Goal: Task Accomplishment & Management: Manage account settings

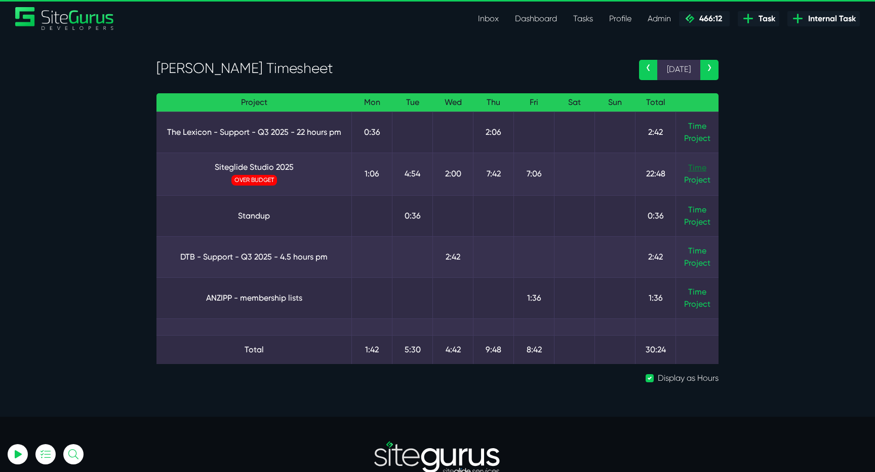
click at [692, 164] on link "Time" at bounding box center [697, 168] width 18 height 10
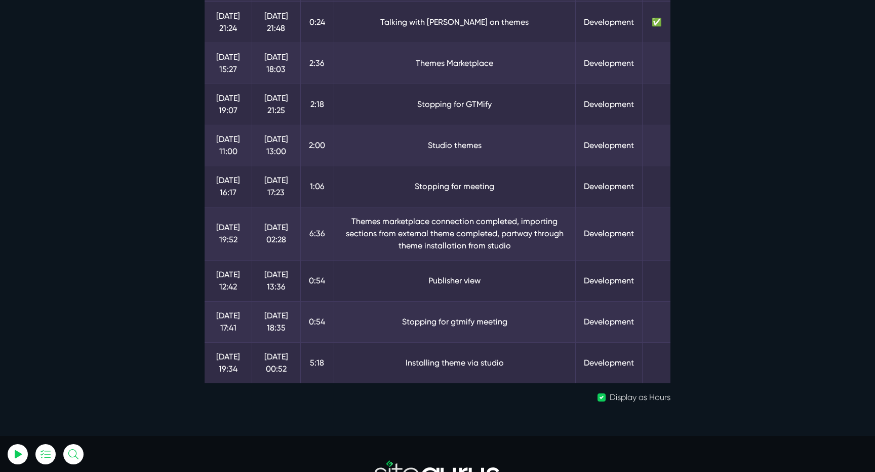
scroll to position [207, 0]
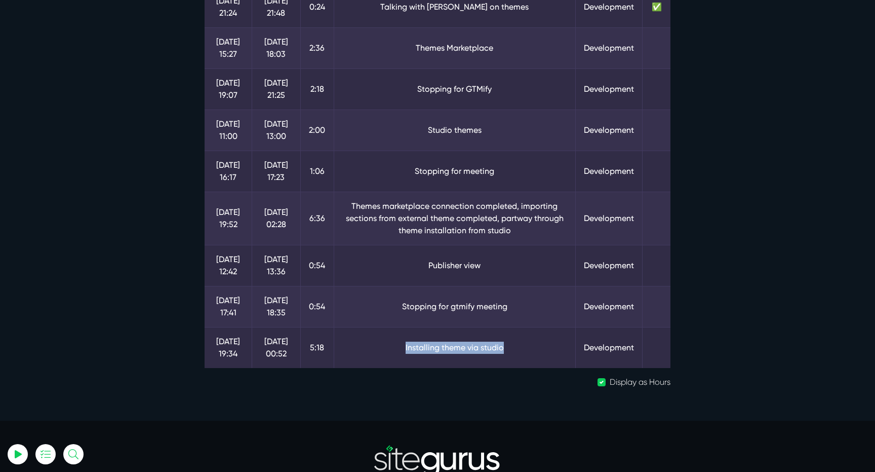
drag, startPoint x: 441, startPoint y: 347, endPoint x: 528, endPoint y: 347, distance: 87.1
click at [528, 347] on td "Installing theme via studio" at bounding box center [455, 347] width 242 height 41
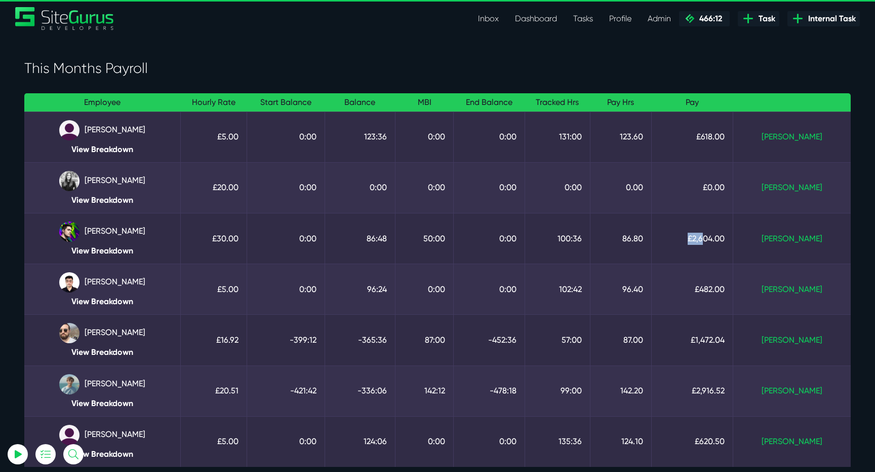
drag, startPoint x: 717, startPoint y: 241, endPoint x: 738, endPoint y: 241, distance: 21.3
click at [733, 241] on td "£2,604.00" at bounding box center [692, 238] width 82 height 51
drag, startPoint x: 653, startPoint y: 243, endPoint x: 664, endPoint y: 243, distance: 11.2
click at [651, 243] on td "86.80" at bounding box center [621, 238] width 61 height 51
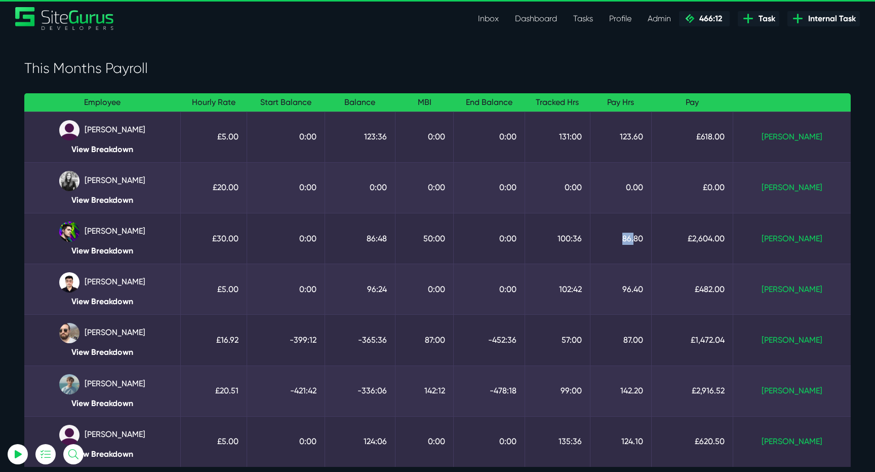
click at [651, 243] on td "86.80" at bounding box center [621, 238] width 61 height 51
drag, startPoint x: 585, startPoint y: 241, endPoint x: 611, endPoint y: 241, distance: 26.3
click at [591, 241] on td "100:36" at bounding box center [558, 238] width 66 height 51
click at [130, 250] on link "View Breakdown" at bounding box center [102, 251] width 140 height 10
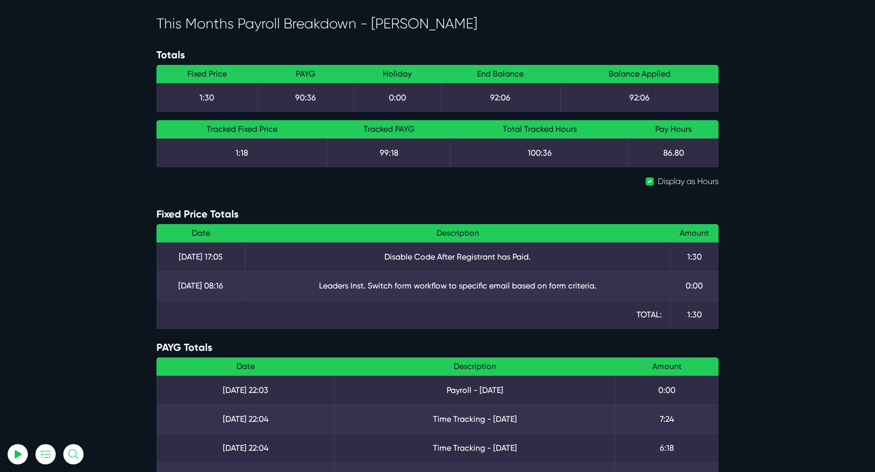
scroll to position [8, 0]
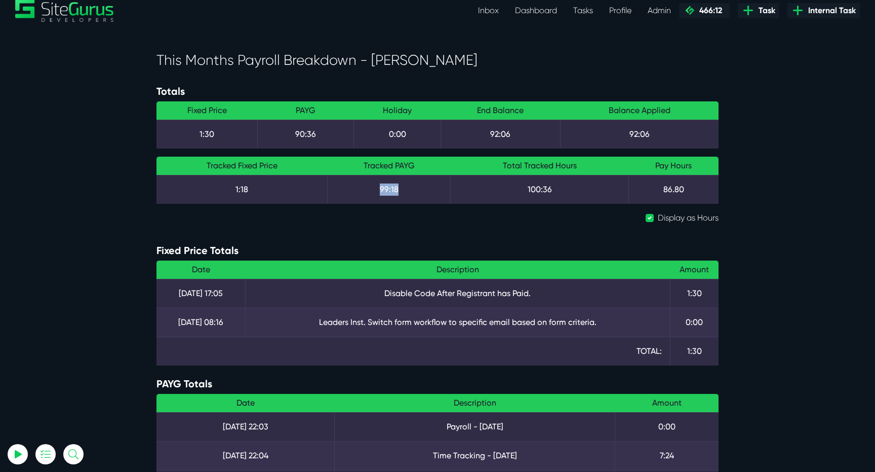
drag, startPoint x: 403, startPoint y: 189, endPoint x: 371, endPoint y: 189, distance: 31.9
click at [354, 148] on td "99:18" at bounding box center [306, 134] width 96 height 29
drag, startPoint x: 329, startPoint y: 141, endPoint x: 287, endPoint y: 141, distance: 42.0
click at [287, 141] on td "90:36" at bounding box center [306, 134] width 96 height 29
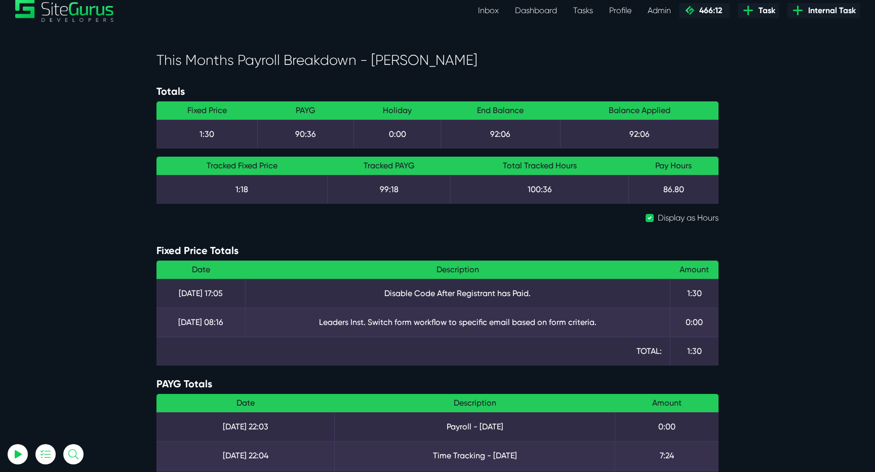
click at [291, 132] on td "90:36" at bounding box center [306, 134] width 96 height 29
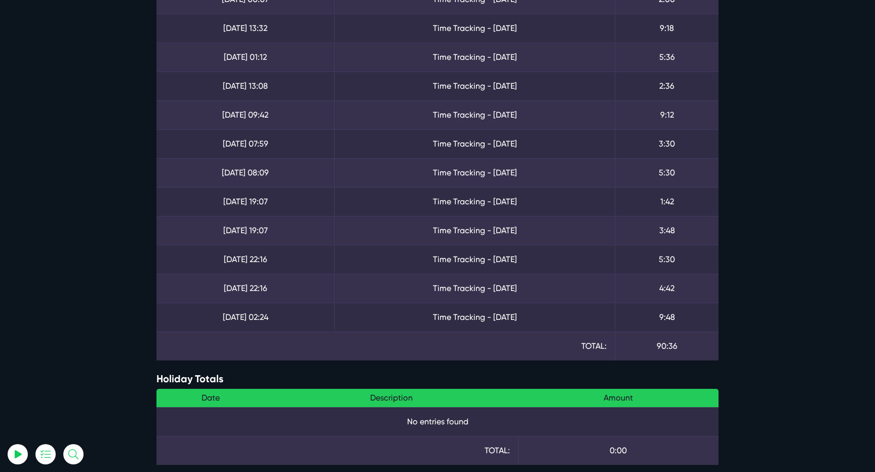
scroll to position [584, 0]
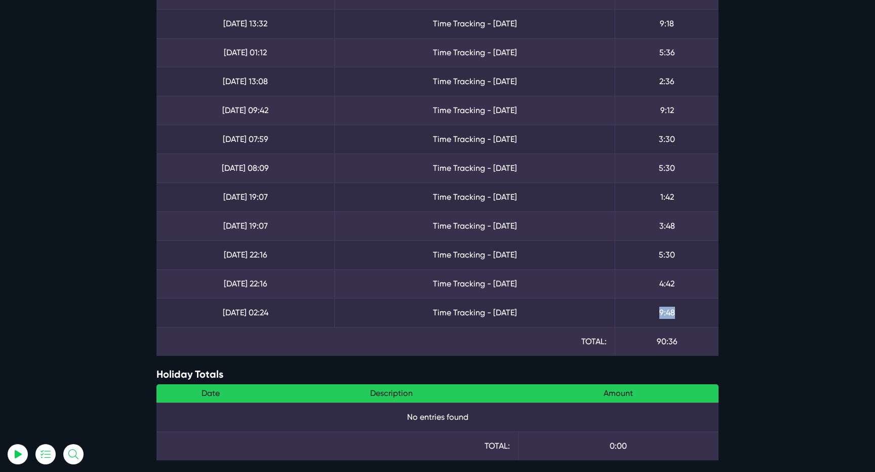
drag, startPoint x: 690, startPoint y: 321, endPoint x: 654, endPoint y: 315, distance: 36.0
click at [654, 315] on td "9:48" at bounding box center [667, 312] width 104 height 29
click at [320, 272] on td "14 August 22:16" at bounding box center [246, 283] width 178 height 29
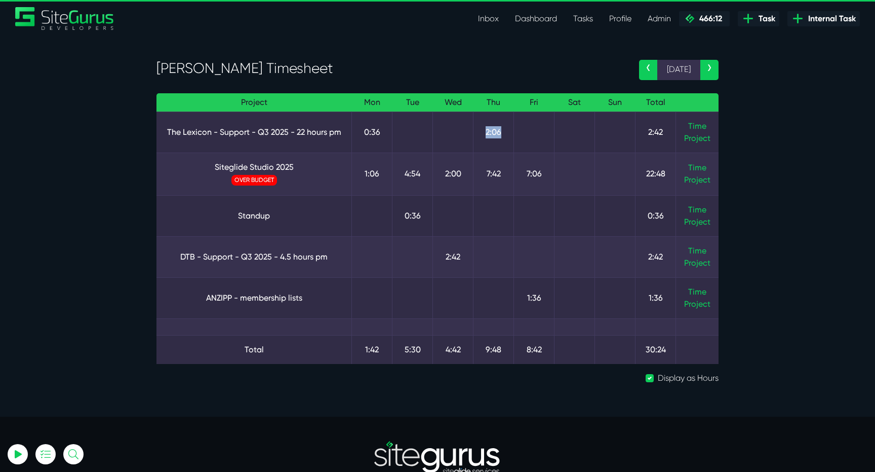
drag, startPoint x: 486, startPoint y: 132, endPoint x: 503, endPoint y: 132, distance: 17.7
click at [503, 132] on td "2:06" at bounding box center [494, 131] width 41 height 41
click at [494, 179] on td "7:42" at bounding box center [494, 173] width 41 height 43
click at [700, 168] on link "Time" at bounding box center [697, 168] width 18 height 10
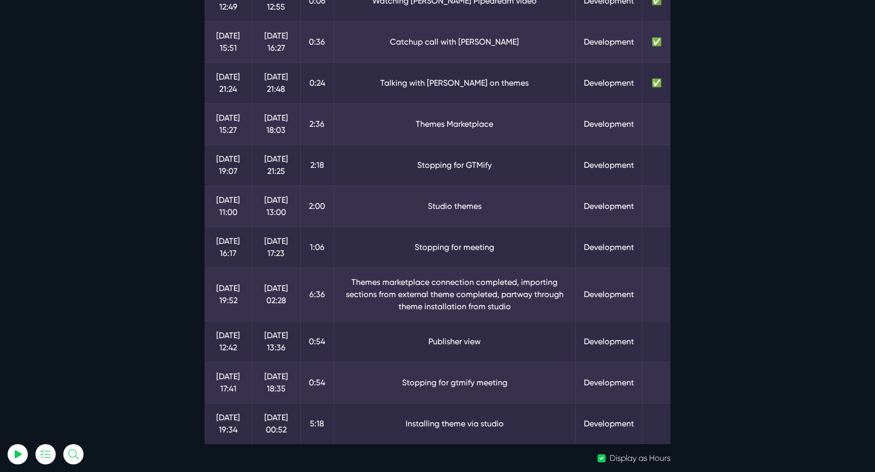
scroll to position [132, 0]
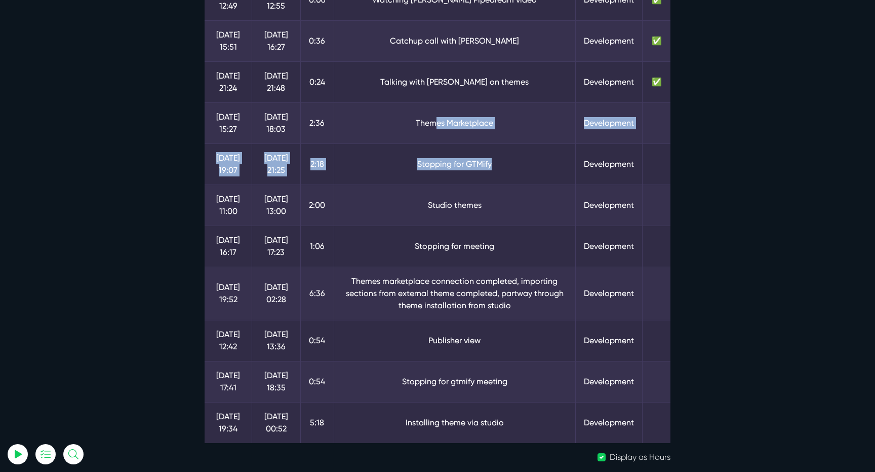
drag, startPoint x: 433, startPoint y: 123, endPoint x: 522, endPoint y: 173, distance: 102.3
click at [523, 171] on tbody "[DATE] 12:49 [DATE] 12:55 0:06 Watching Lukes Pipedream video Development ✅ [DA…" at bounding box center [438, 210] width 466 height 463
click at [522, 173] on td "Stopping for GTMify" at bounding box center [455, 163] width 242 height 41
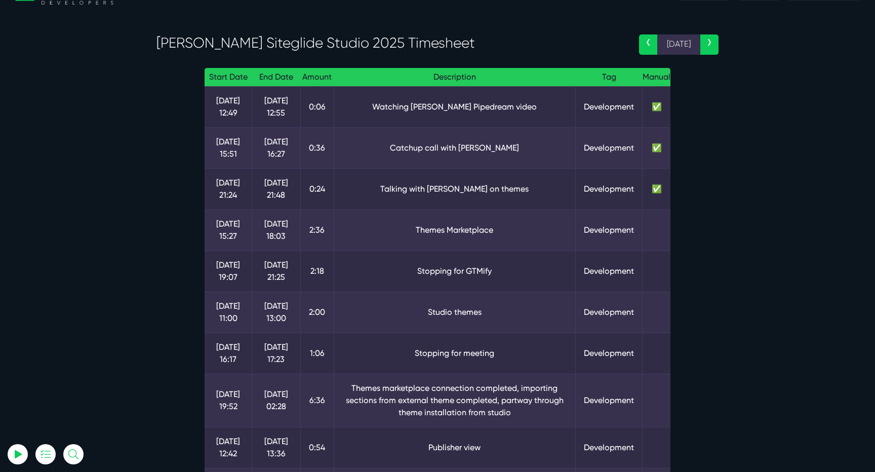
scroll to position [22, 0]
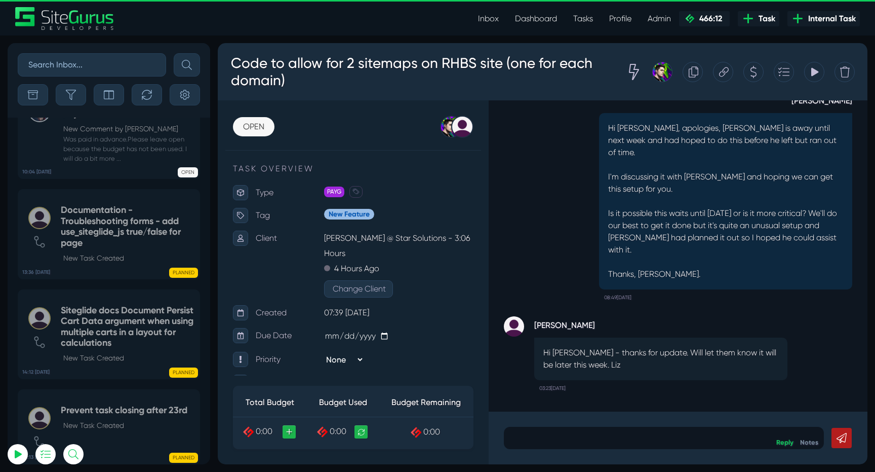
scroll to position [-2534, 0]
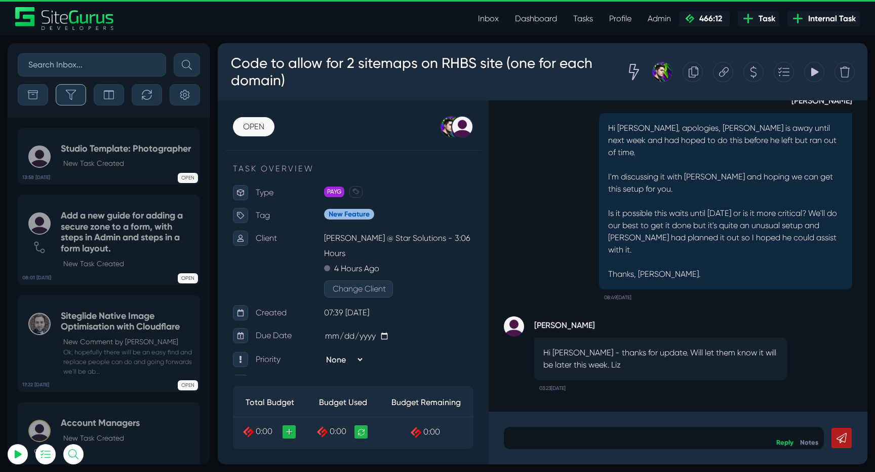
type input "[EMAIL_ADDRESS][DOMAIN_NAME]"
click at [80, 94] on button "button" at bounding box center [71, 94] width 30 height 21
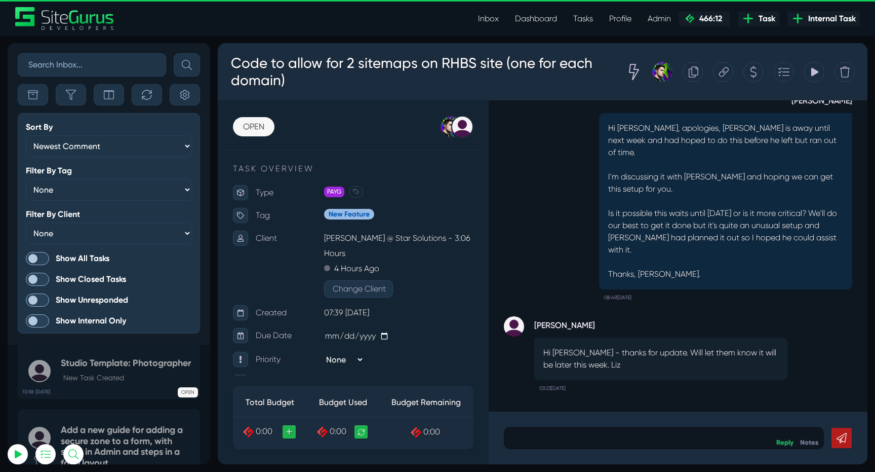
scroll to position [-2761, 0]
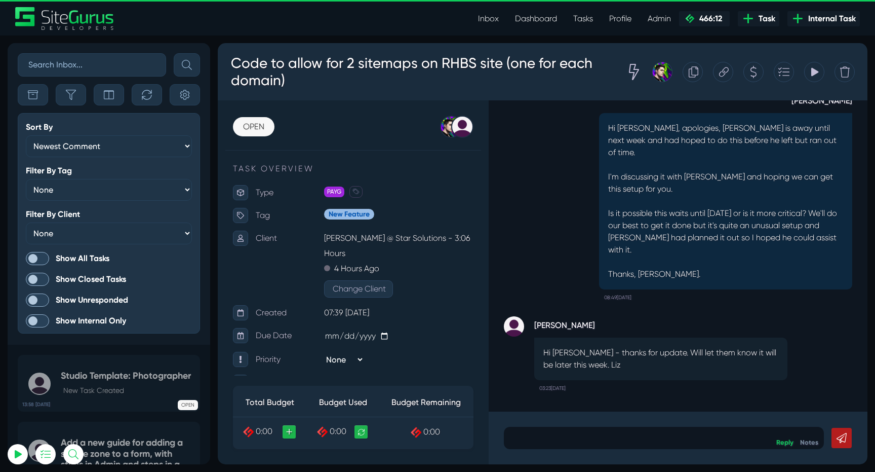
click at [44, 256] on span at bounding box center [37, 258] width 23 height 13
click at [0, 0] on input "Show All Tasks" at bounding box center [0, 0] width 0 height 0
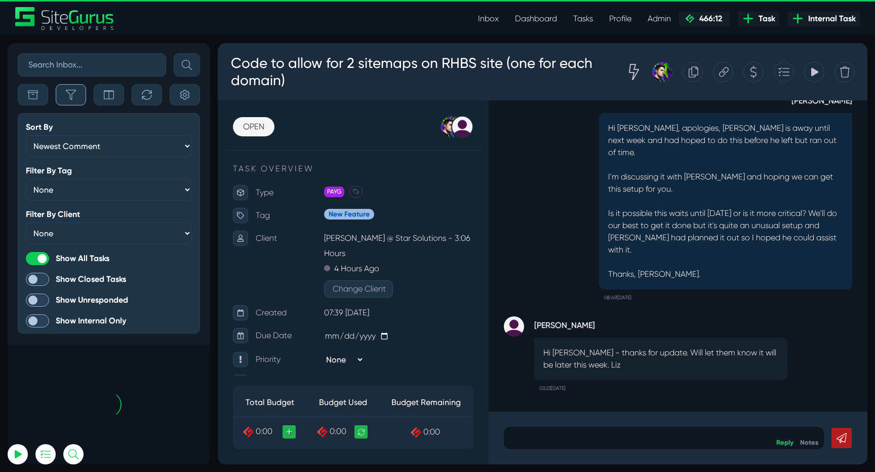
click at [73, 90] on icon "button" at bounding box center [71, 95] width 10 height 10
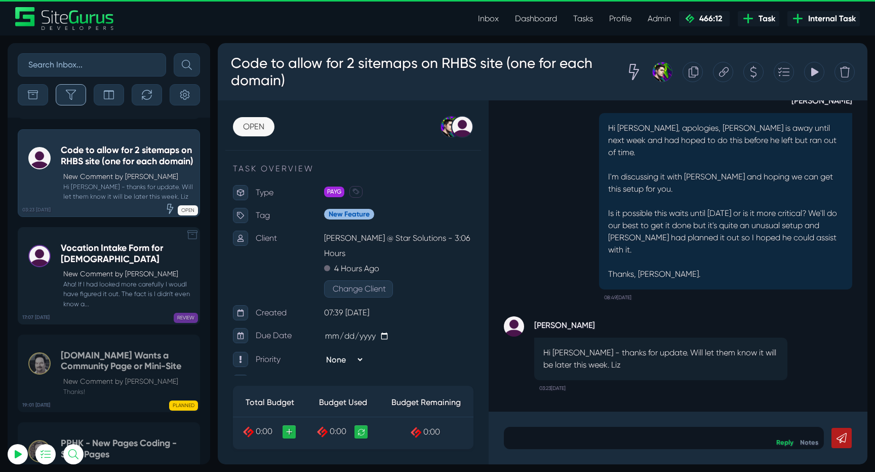
scroll to position [-40921, 0]
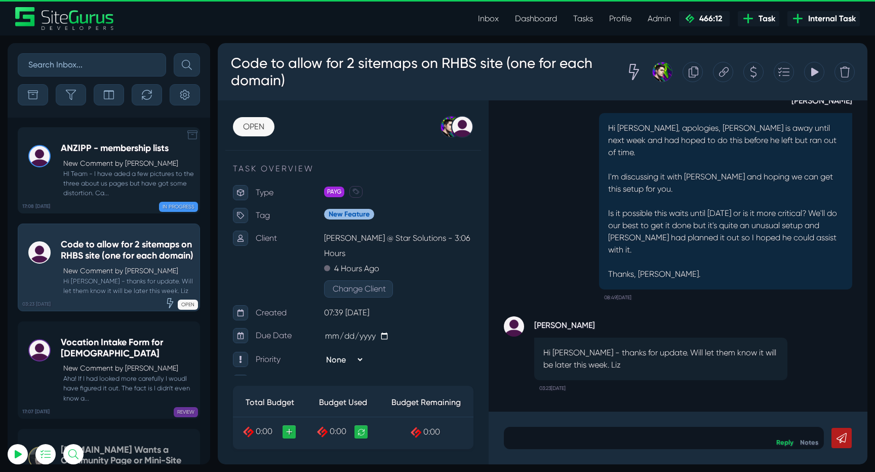
click at [117, 177] on small "HI Team - I have aded a few pictures to the three about us pages but have got s…" at bounding box center [128, 183] width 134 height 29
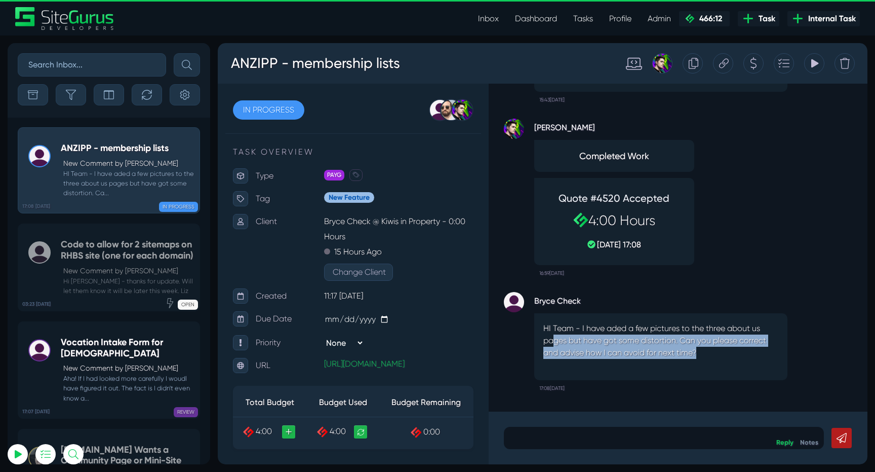
drag, startPoint x: 552, startPoint y: 342, endPoint x: 717, endPoint y: 347, distance: 165.7
click at [717, 347] on p "HI Team - I have aded a few pictures to the three about us pages but have got s…" at bounding box center [661, 340] width 235 height 36
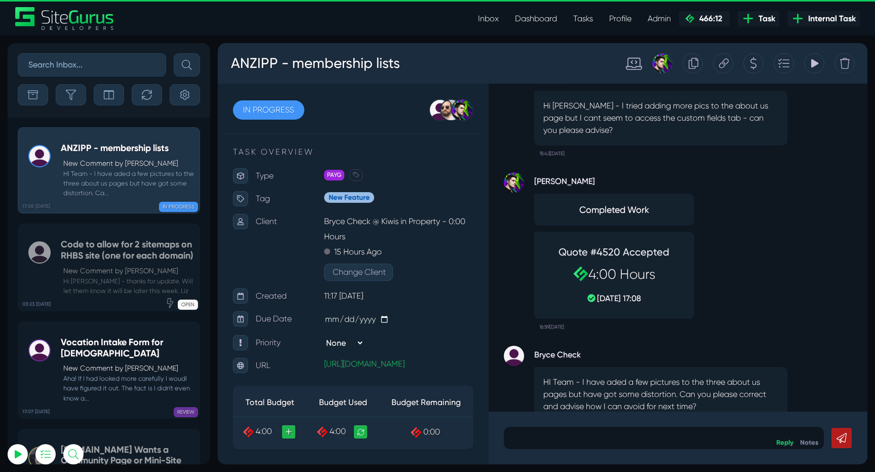
scroll to position [-59, 0]
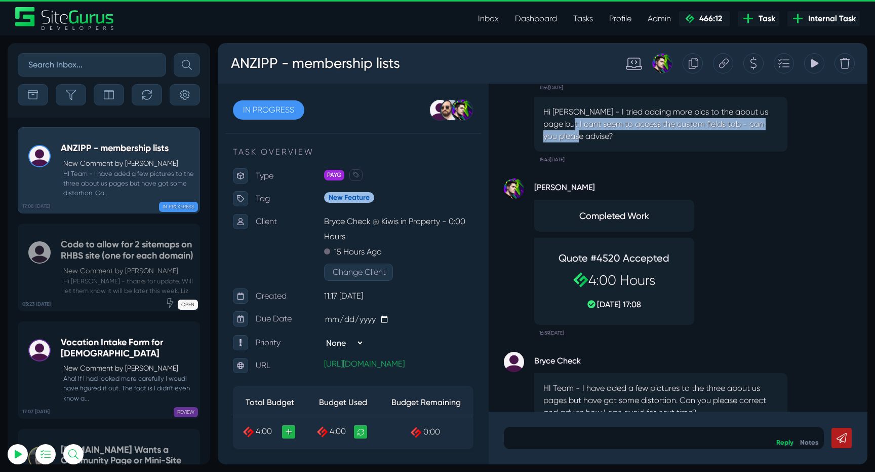
drag, startPoint x: 564, startPoint y: 122, endPoint x: 689, endPoint y: 132, distance: 125.6
click at [689, 132] on p "Hi Josh - I tried adding more pics to the about us page but I cant seem to acce…" at bounding box center [661, 124] width 235 height 36
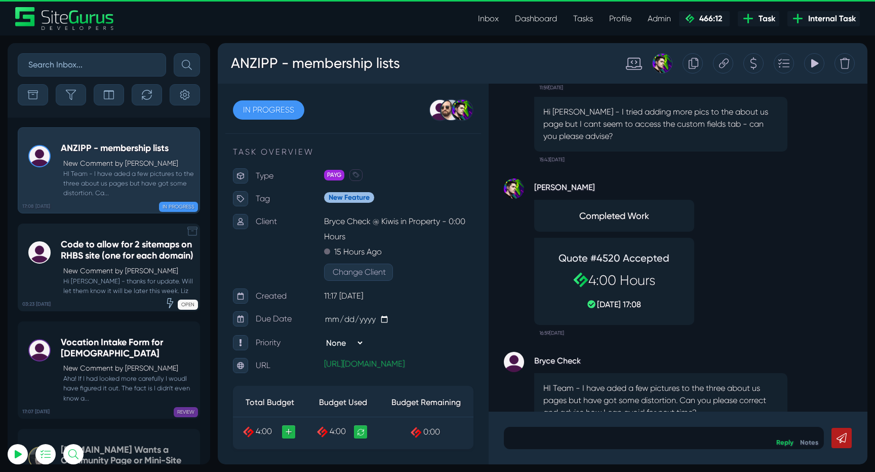
click at [117, 258] on h5 "Code to allow for 2 sitemaps on RHBS site (one for each domain)" at bounding box center [128, 250] width 134 height 22
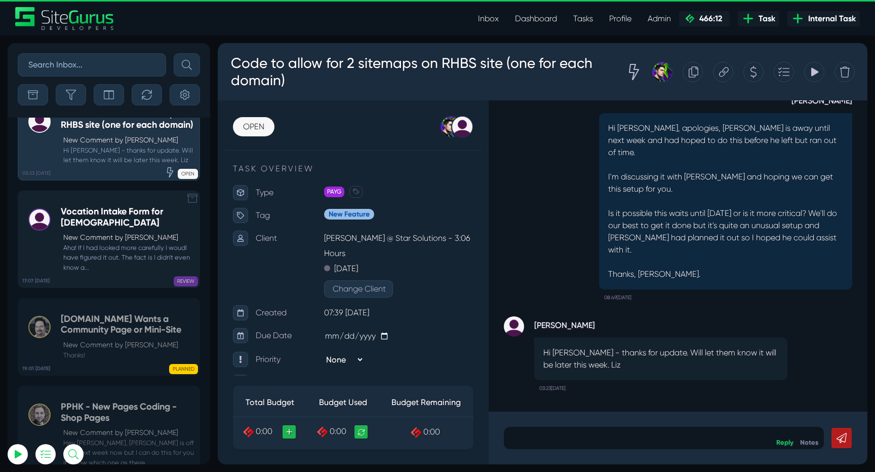
click at [117, 256] on small "Aha! If I had looked more carefully I woudl have figured it out. The fact is I …" at bounding box center [128, 257] width 134 height 29
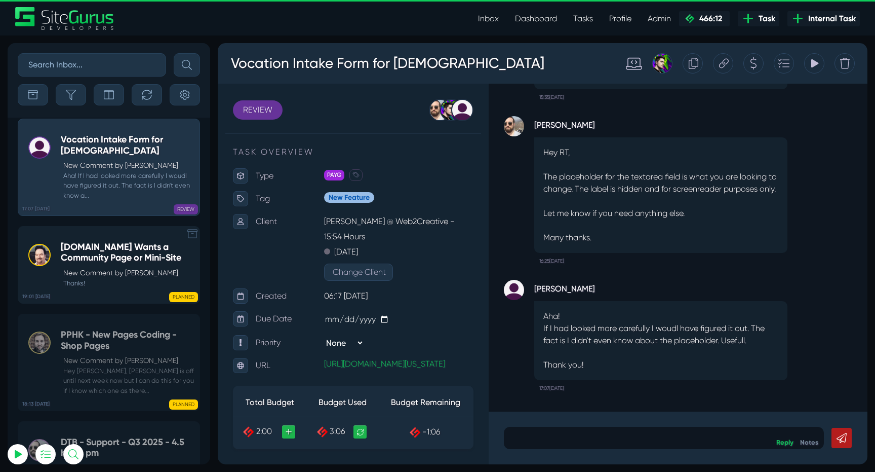
click at [109, 273] on div "PDH.ORG Wants a Community Page or Mini-Site New Comment by Michael Clawson Than…" at bounding box center [128, 265] width 134 height 46
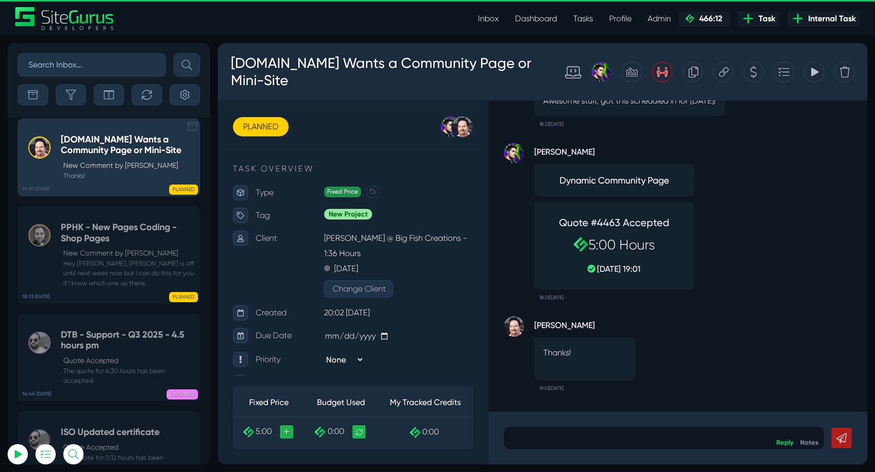
click at [109, 273] on small "Hey Devon, Matt is off until next week now but I can do this for you if I know …" at bounding box center [128, 272] width 134 height 29
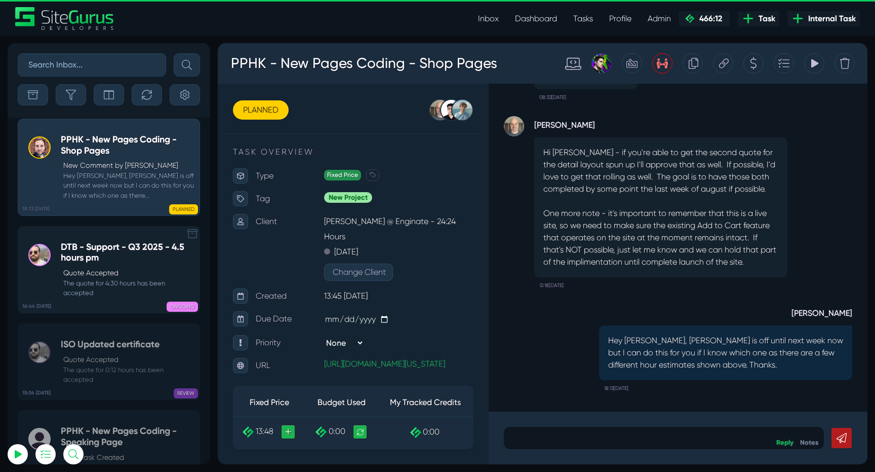
click at [84, 277] on p "Quote Accepted" at bounding box center [128, 272] width 131 height 11
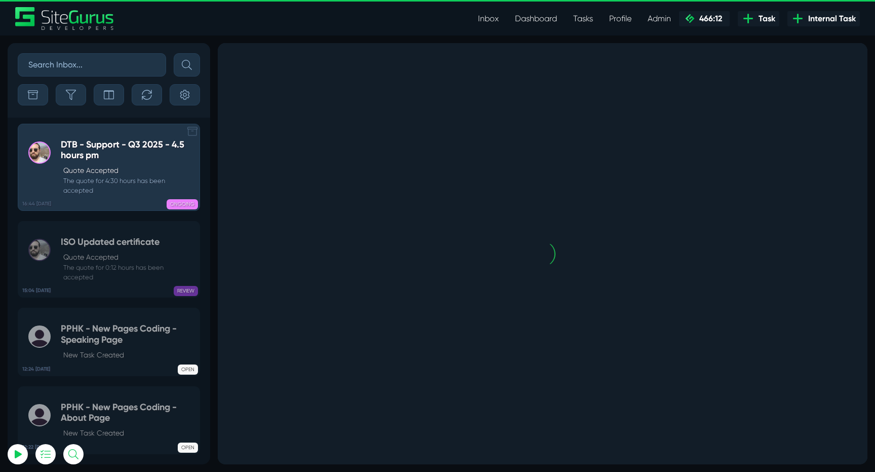
scroll to position [-40414, 0]
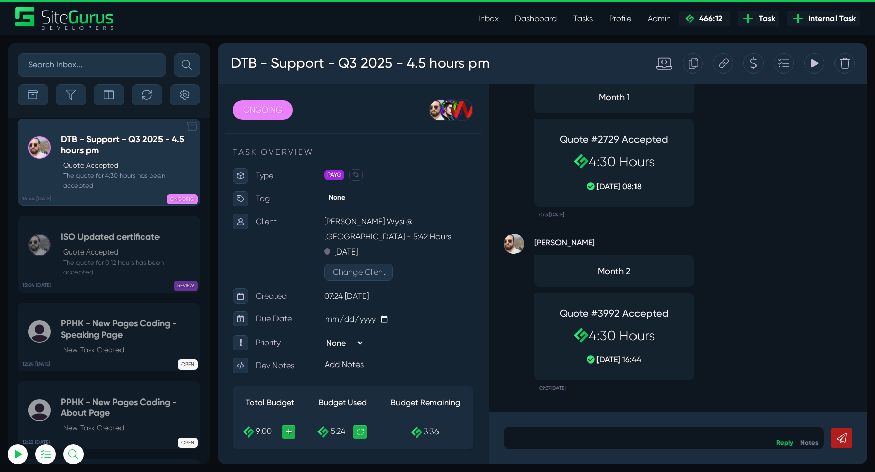
click at [84, 277] on small "The quote for 0:12 hours has been accepted" at bounding box center [128, 266] width 134 height 19
